Goal: Information Seeking & Learning: Learn about a topic

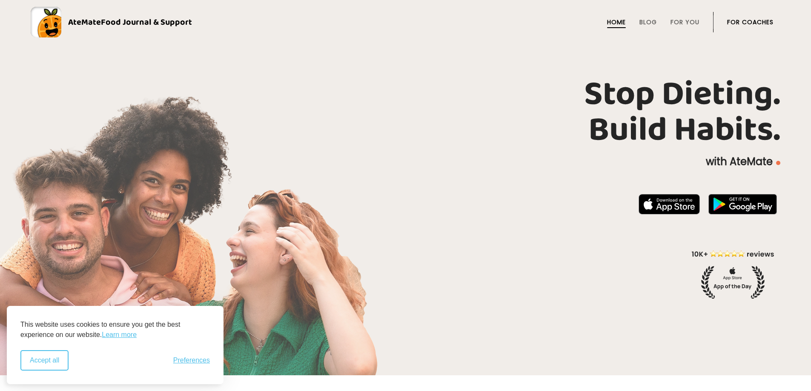
click at [45, 360] on button "Accept all" at bounding box center [44, 360] width 48 height 20
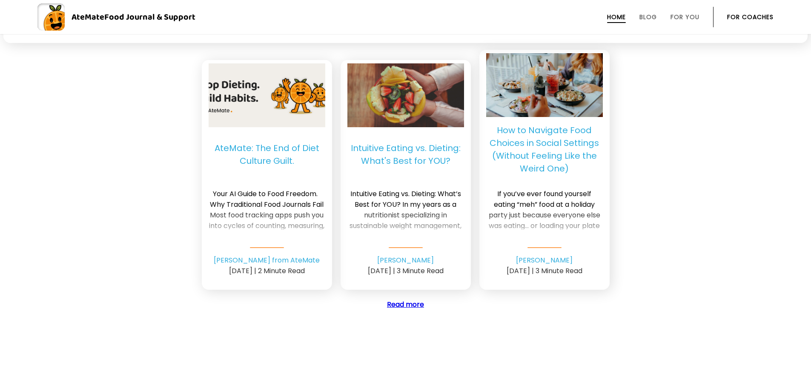
scroll to position [2383, 0]
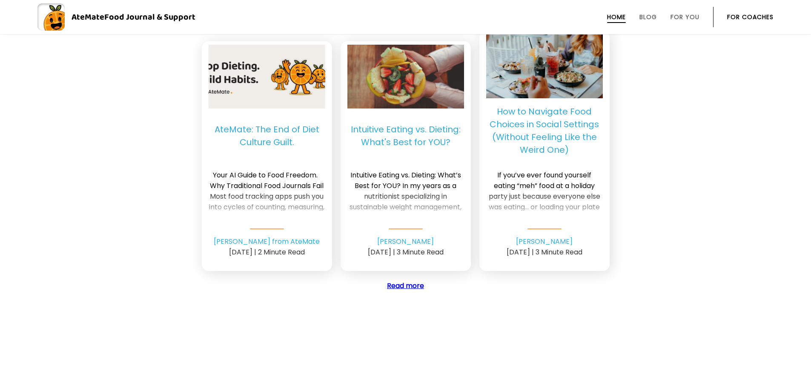
click at [537, 145] on p "How to Navigate Food Choices in Social Settings (Without Feeling Like the Weird…" at bounding box center [544, 130] width 117 height 51
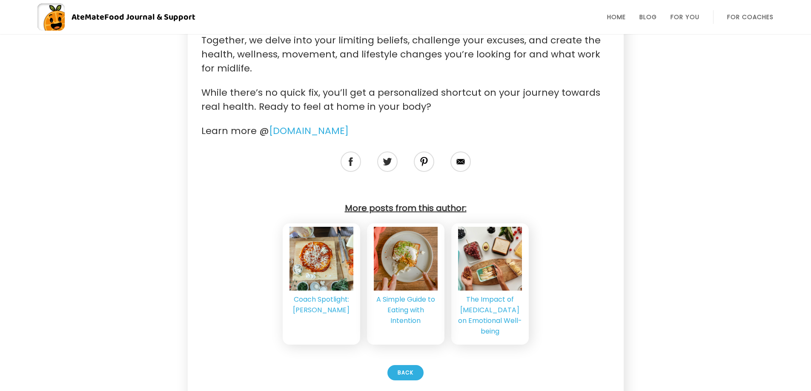
scroll to position [2510, 0]
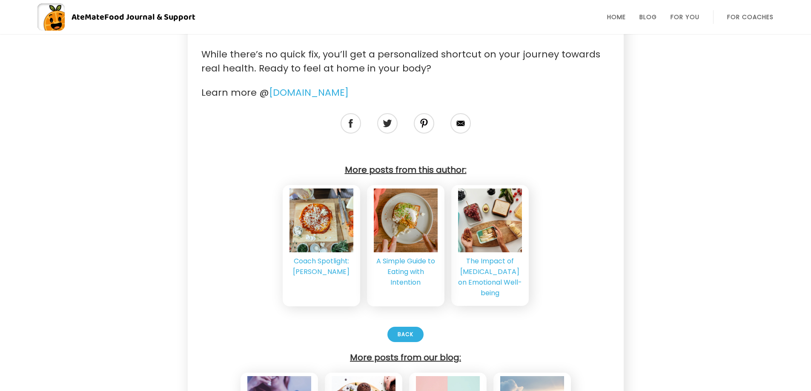
click at [490, 256] on div "The Impact of [MEDICAL_DATA] on Emotional Well-being" at bounding box center [490, 277] width 64 height 43
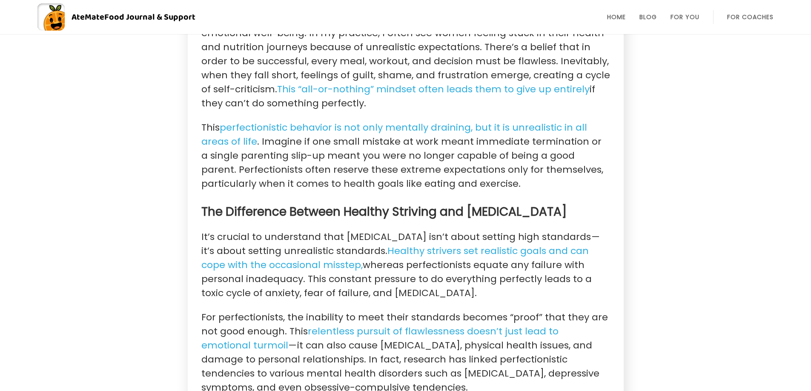
scroll to position [468, 0]
